Goal: Information Seeking & Learning: Find specific fact

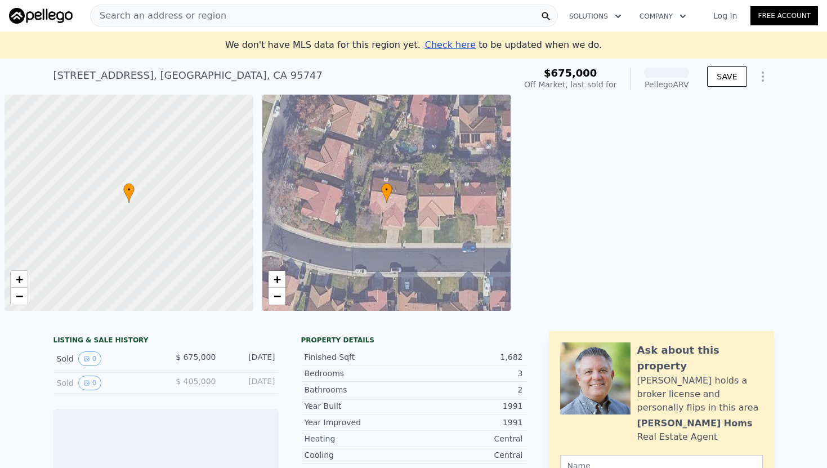
scroll to position [0, 5]
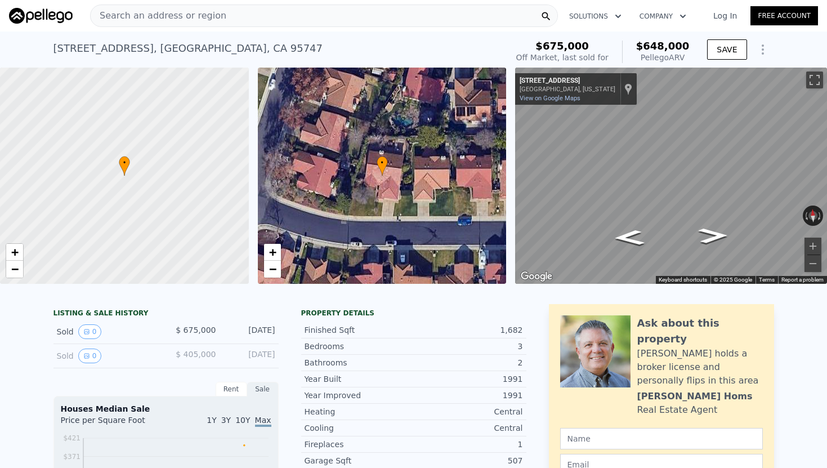
click at [259, 14] on div "Search an address or region" at bounding box center [324, 16] width 468 height 23
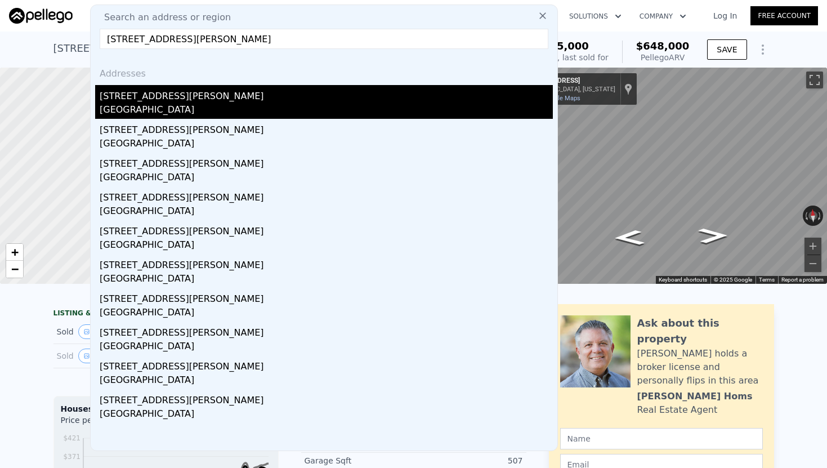
type input "[STREET_ADDRESS][PERSON_NAME]"
click at [163, 99] on div "[STREET_ADDRESS][PERSON_NAME]" at bounding box center [326, 94] width 453 height 18
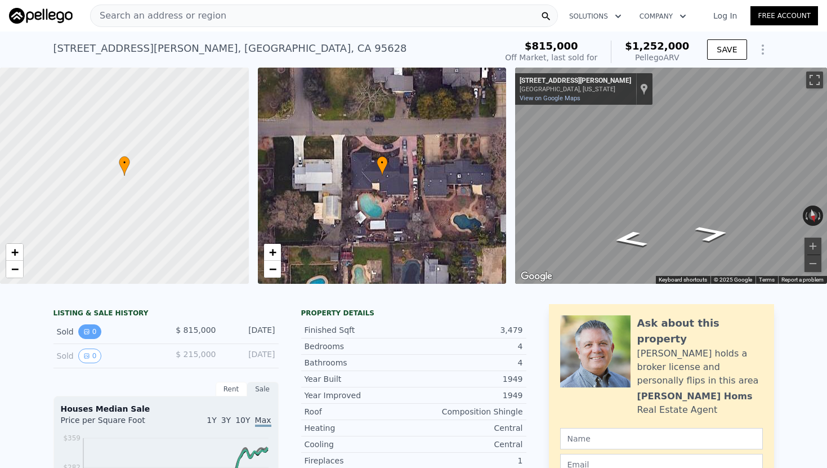
click at [86, 332] on icon "View historical data" at bounding box center [86, 331] width 5 height 5
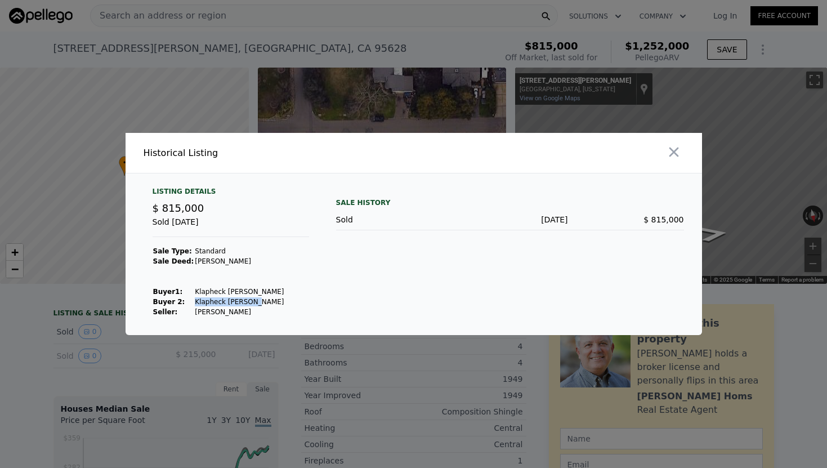
drag, startPoint x: 263, startPoint y: 301, endPoint x: 187, endPoint y: 305, distance: 76.1
click at [187, 305] on tr "Buyer 2: [PERSON_NAME]" at bounding box center [219, 302] width 132 height 10
copy tr "Klapheck [PERSON_NAME]"
click at [240, 294] on td "Klapheck [PERSON_NAME]" at bounding box center [239, 292] width 90 height 10
drag, startPoint x: 240, startPoint y: 294, endPoint x: 189, endPoint y: 294, distance: 51.2
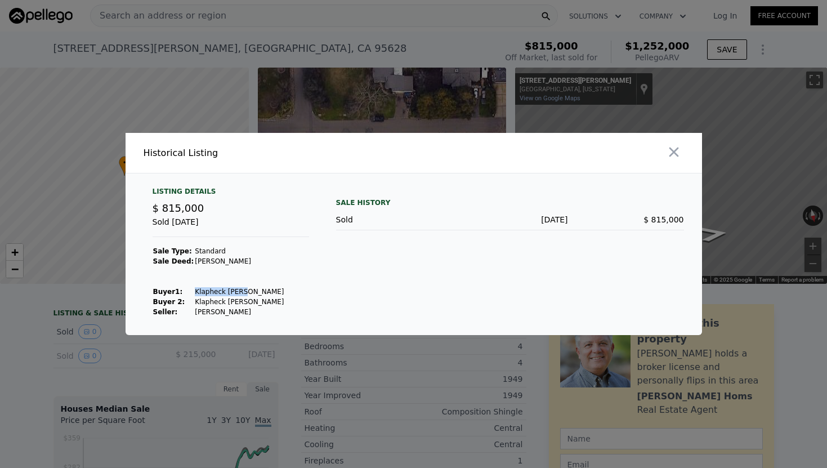
click at [194, 294] on td "Klapheck [PERSON_NAME]" at bounding box center [239, 292] width 90 height 10
copy td "Klapheck Amold"
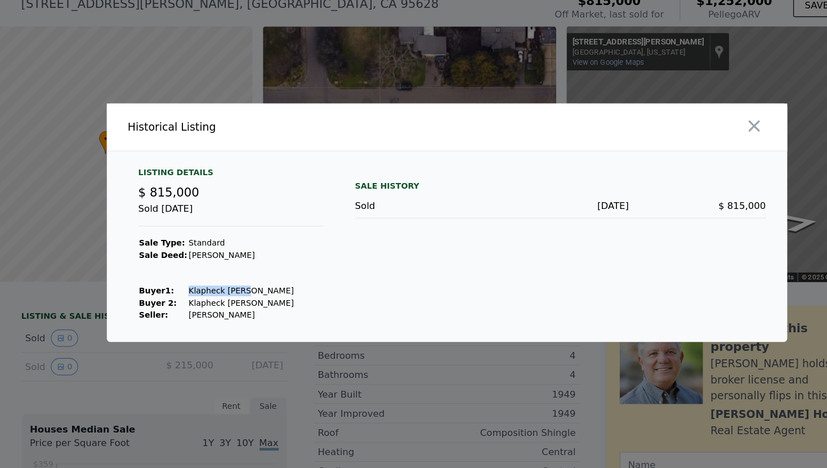
click at [239, 292] on td "Klapheck [PERSON_NAME]" at bounding box center [239, 292] width 90 height 10
click at [678, 150] on icon "button" at bounding box center [674, 152] width 16 height 16
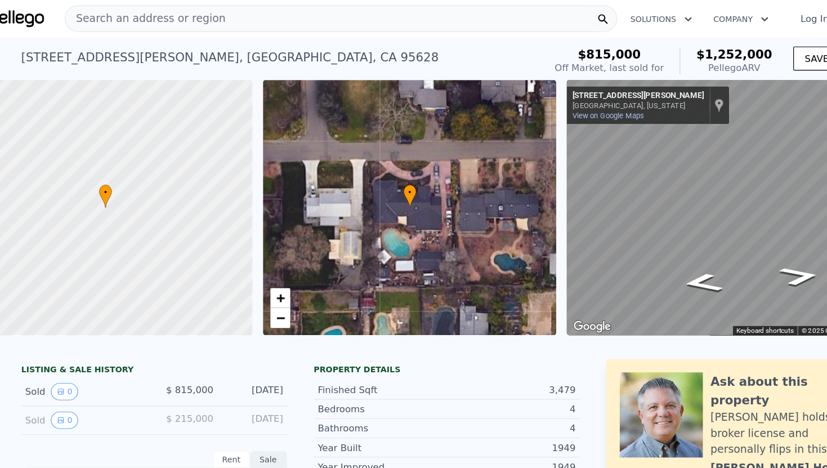
click at [199, 12] on span "Search an address or region" at bounding box center [159, 16] width 136 height 14
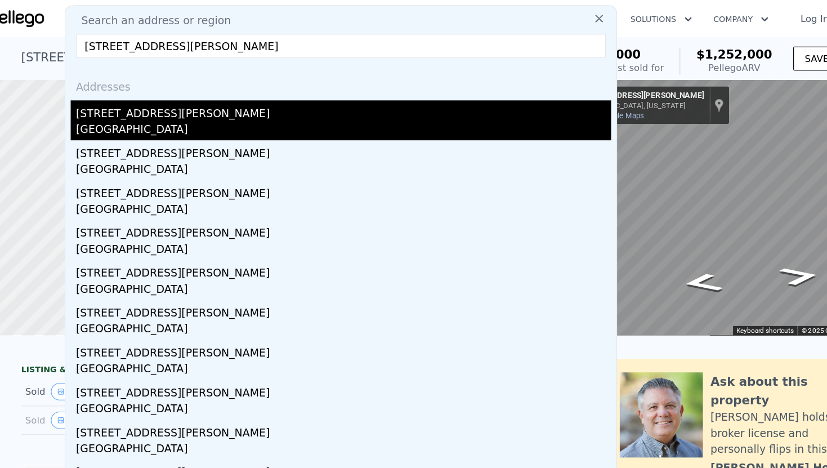
type input "[STREET_ADDRESS][PERSON_NAME]"
click at [181, 104] on div "[GEOGRAPHIC_DATA]" at bounding box center [326, 111] width 453 height 16
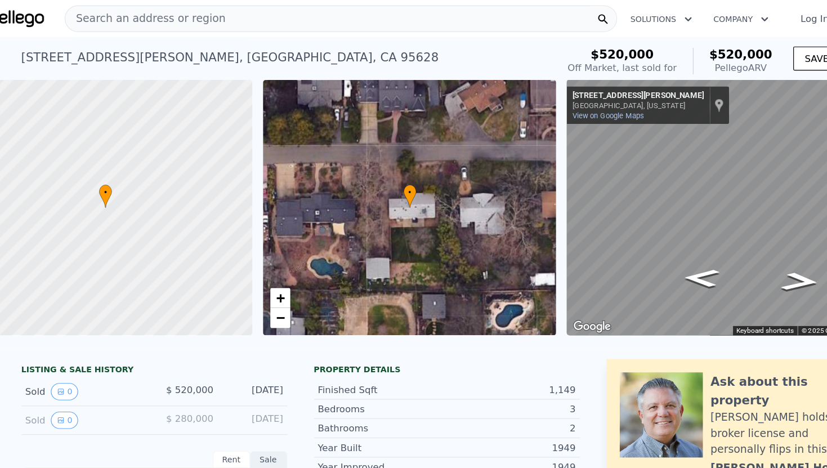
click at [118, 47] on div "[STREET_ADDRESS][PERSON_NAME]" at bounding box center [230, 49] width 354 height 16
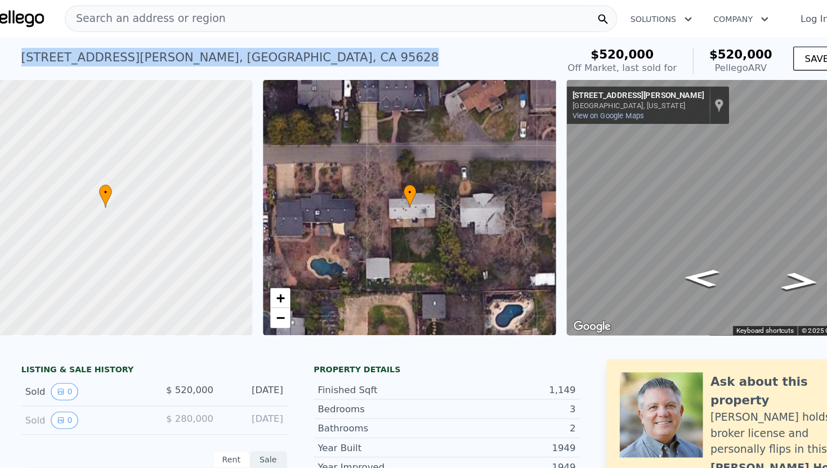
click at [118, 47] on div "[STREET_ADDRESS][PERSON_NAME]" at bounding box center [230, 49] width 354 height 16
copy div "[STREET_ADDRESS][PERSON_NAME] Sold [DATE] for $520k (~ARV $520k )"
click at [87, 330] on icon "View historical data" at bounding box center [86, 331] width 7 height 7
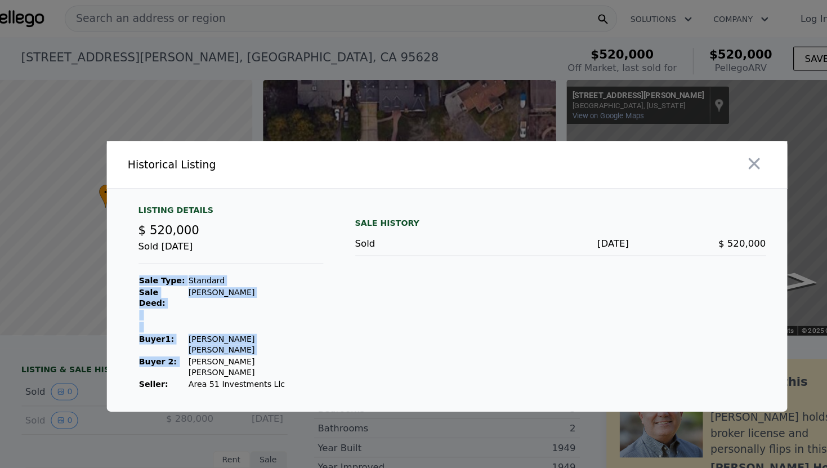
drag, startPoint x: 271, startPoint y: 301, endPoint x: 192, endPoint y: 303, distance: 79.4
click at [192, 304] on div "Listing Details $ 520,000 Sold [DATE] Sale Type: Standard Sale Deed: [PERSON_NA…" at bounding box center [231, 251] width 175 height 157
click at [194, 303] on td "[PERSON_NAME] [PERSON_NAME]" at bounding box center [251, 310] width 115 height 19
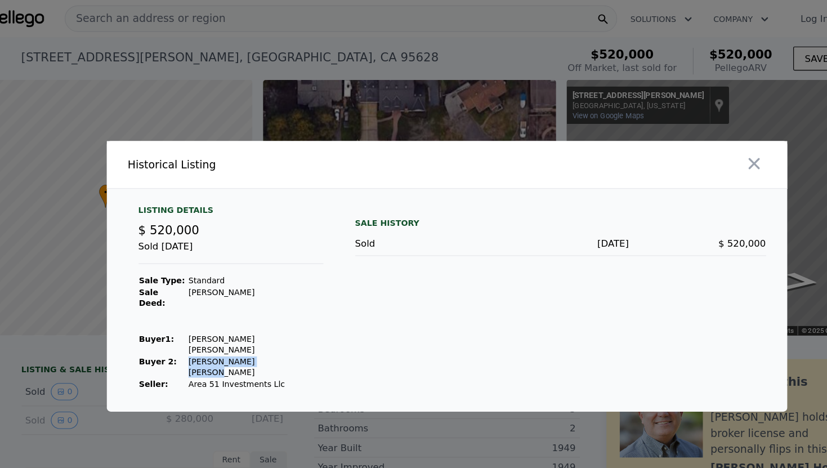
drag, startPoint x: 192, startPoint y: 302, endPoint x: 264, endPoint y: 302, distance: 72.1
click at [264, 302] on td "[PERSON_NAME] [PERSON_NAME]" at bounding box center [251, 310] width 115 height 19
copy td "[PERSON_NAME] [PERSON_NAME]"
drag, startPoint x: 264, startPoint y: 290, endPoint x: 236, endPoint y: 291, distance: 27.6
click at [236, 292] on td "[PERSON_NAME] [PERSON_NAME]" at bounding box center [251, 291] width 115 height 19
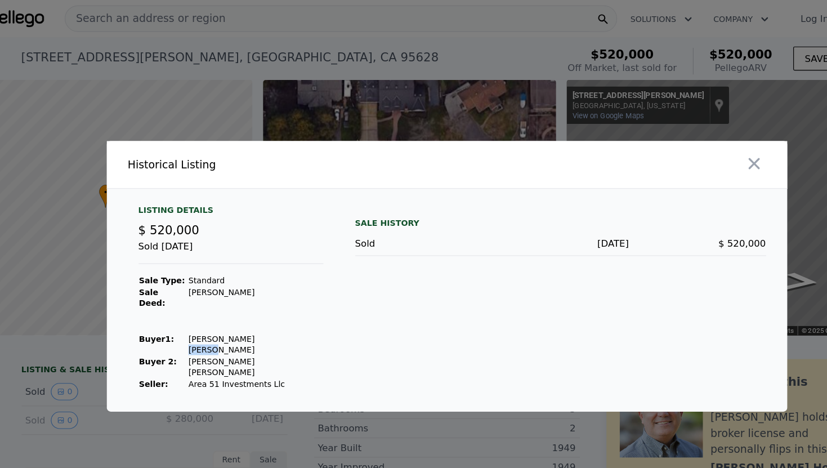
copy td "[PERSON_NAME]"
click at [672, 144] on icon "button" at bounding box center [674, 139] width 10 height 10
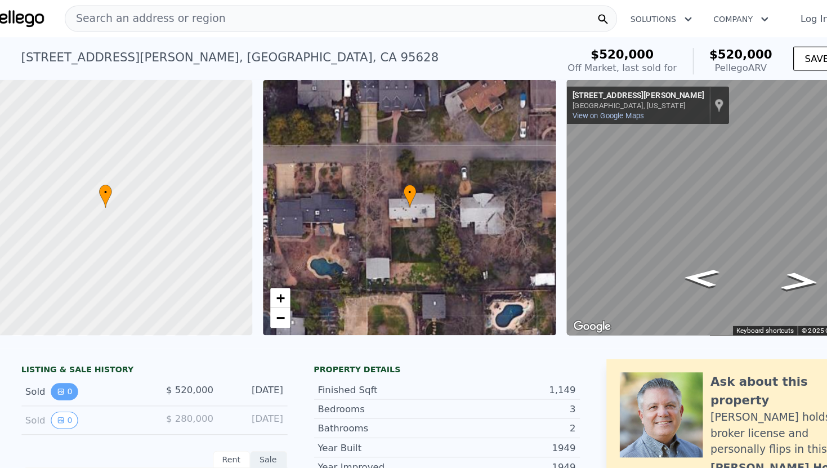
click at [90, 333] on button "0" at bounding box center [90, 331] width 24 height 15
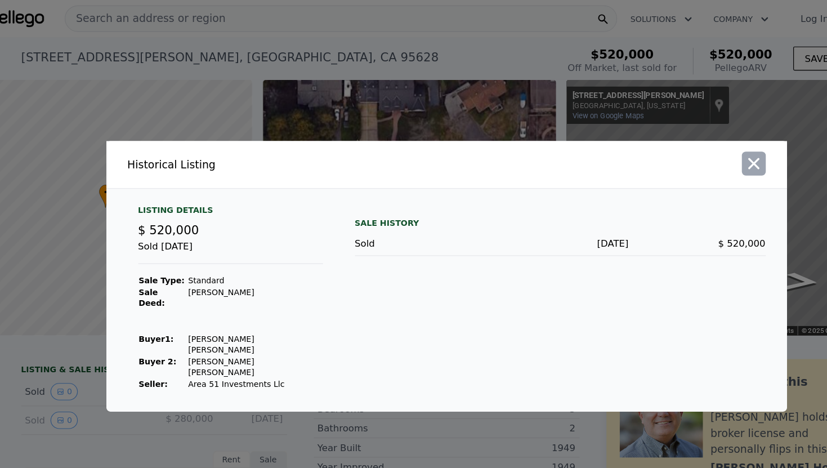
click at [678, 145] on icon "button" at bounding box center [674, 139] width 16 height 16
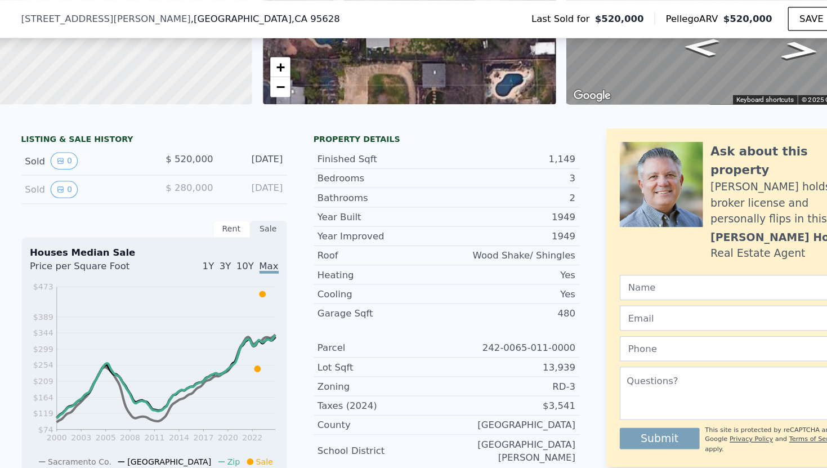
scroll to position [118, 0]
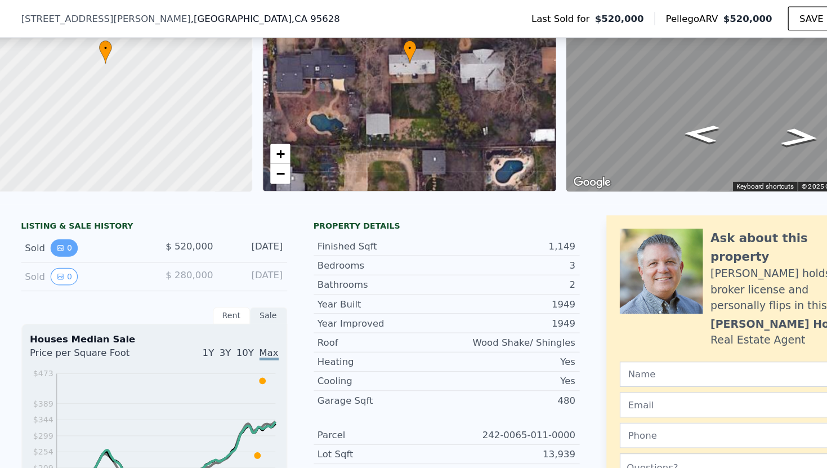
click at [93, 211] on button "0" at bounding box center [90, 210] width 24 height 15
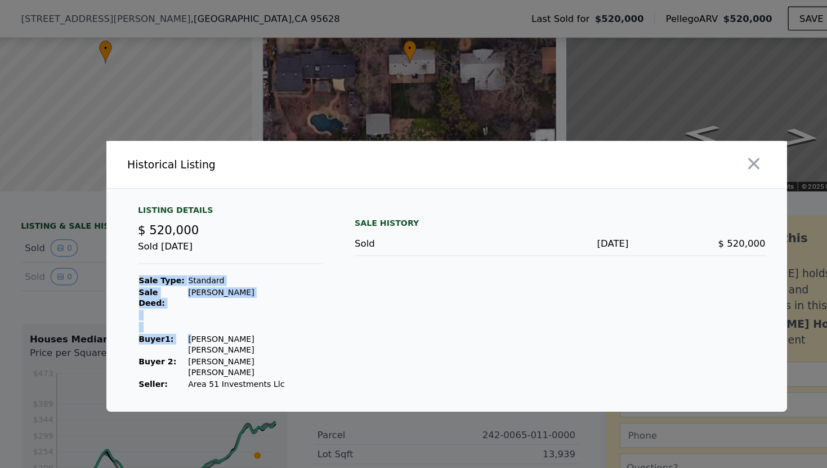
drag, startPoint x: 268, startPoint y: 291, endPoint x: 197, endPoint y: 291, distance: 70.9
click at [197, 291] on div "Listing Details $ 520,000 Sold [DATE] Sale Type: Standard Sale Deed: [PERSON_NA…" at bounding box center [231, 251] width 175 height 157
click at [197, 291] on td "[PERSON_NAME] [PERSON_NAME]" at bounding box center [251, 291] width 115 height 19
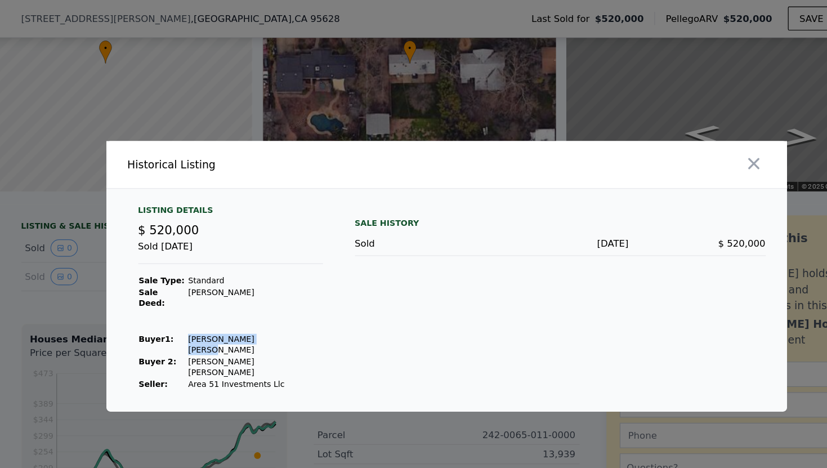
drag, startPoint x: 262, startPoint y: 293, endPoint x: 190, endPoint y: 293, distance: 71.5
click at [194, 293] on td "[PERSON_NAME] [PERSON_NAME]" at bounding box center [251, 291] width 115 height 19
copy td "[PERSON_NAME] [PERSON_NAME]"
click at [677, 144] on icon "button" at bounding box center [674, 139] width 10 height 10
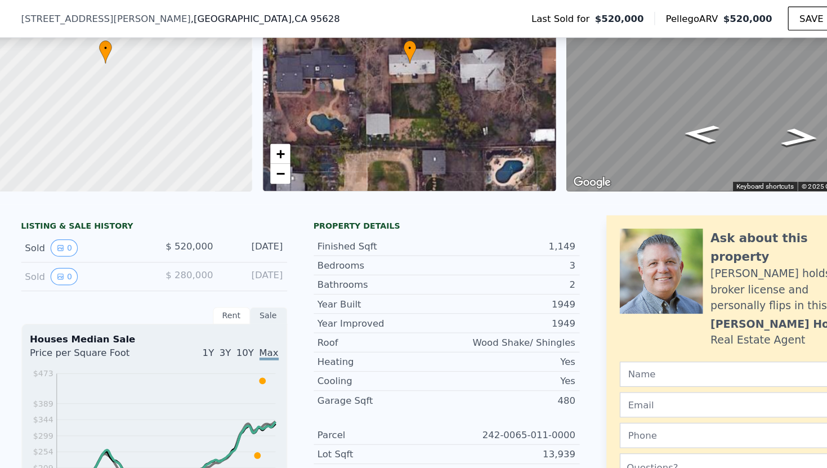
type input "4"
type input "3"
type input "3.5"
type input "3006"
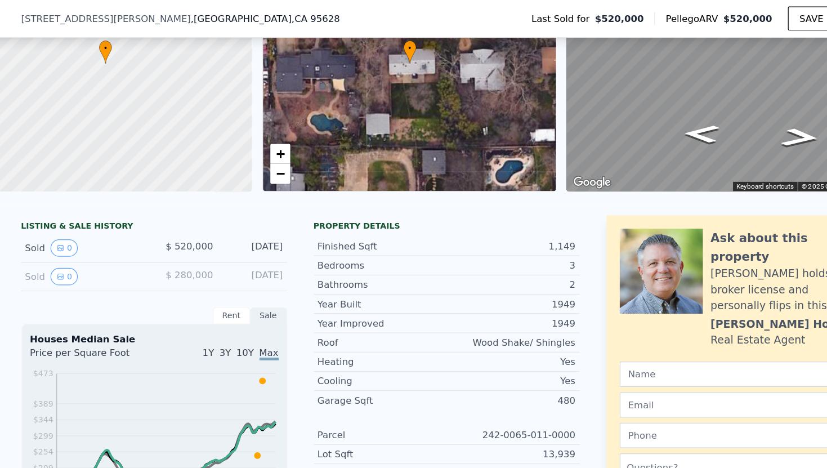
type input "3160"
type input "11109"
type input "21230"
type input "$ 1,252,000"
type input "8"
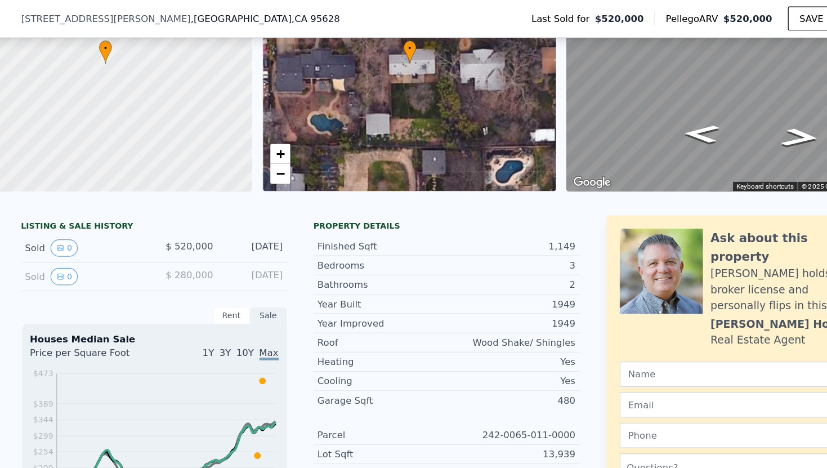
type input "$ 289,764"
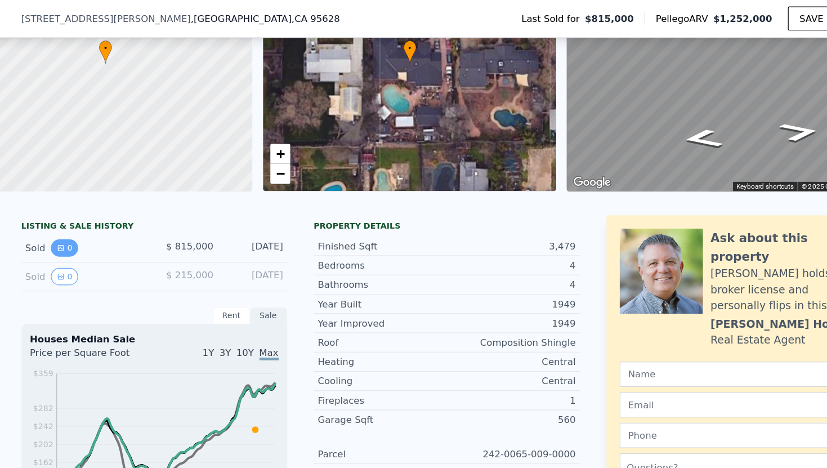
click at [96, 212] on button "0" at bounding box center [90, 210] width 24 height 15
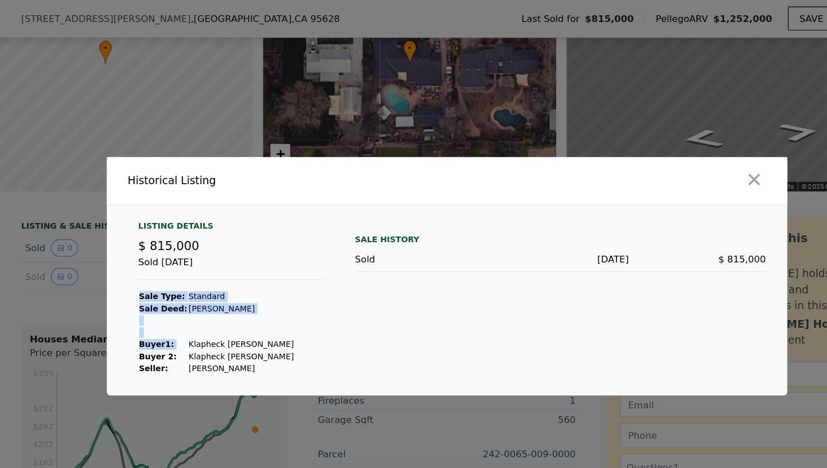
drag, startPoint x: 274, startPoint y: 291, endPoint x: 189, endPoint y: 291, distance: 85.0
click at [189, 291] on div "Listing Details $ 815,000 Sold [DATE] Sale Type: Standard Sale Deed: Grant Deed…" at bounding box center [231, 252] width 175 height 130
click at [194, 291] on td "Klapheck [PERSON_NAME]" at bounding box center [239, 292] width 90 height 10
drag, startPoint x: 192, startPoint y: 292, endPoint x: 270, endPoint y: 292, distance: 77.7
click at [270, 292] on div "Listing Details $ 815,000 Sold [DATE] Sale Type: Standard Sale Deed: Grant Deed…" at bounding box center [231, 252] width 175 height 130
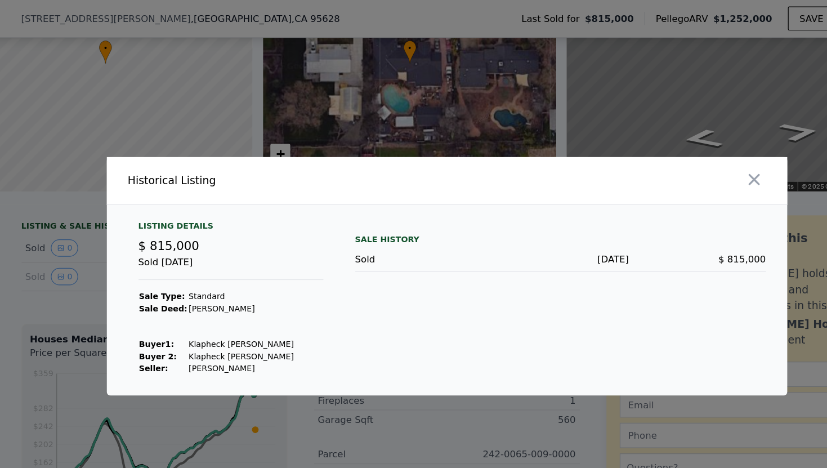
click at [270, 292] on div "Listing Details $ 815,000 Sold [DATE] Sale Type: Standard Sale Deed: Grant Deed…" at bounding box center [231, 252] width 175 height 130
click at [265, 292] on td "Klapheck [PERSON_NAME]" at bounding box center [239, 292] width 90 height 10
copy td "Klapheck [PERSON_NAME]"
